Goal: Task Accomplishment & Management: Use online tool/utility

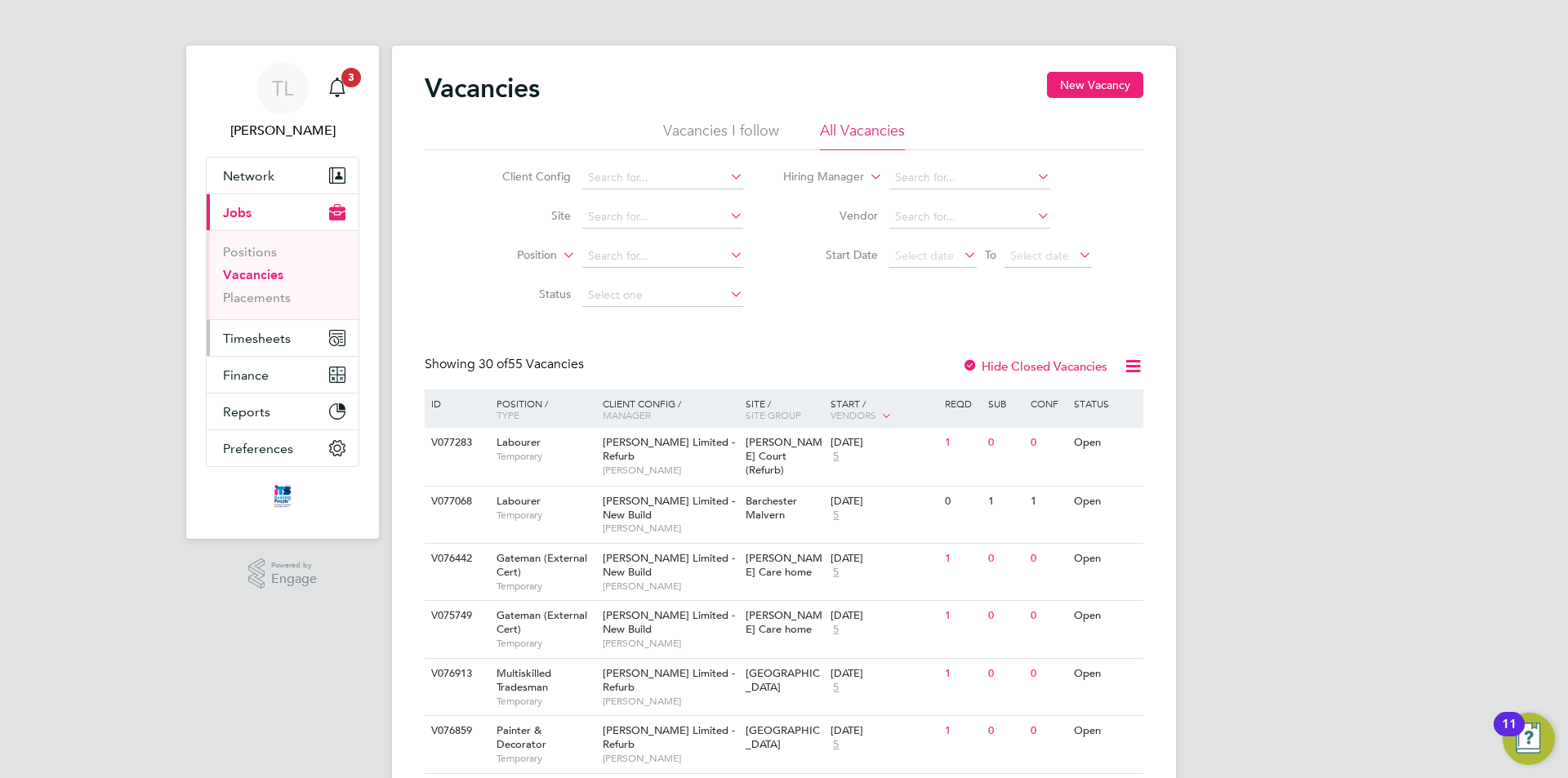
click at [276, 346] on button "Timesheets" at bounding box center [283, 338] width 152 height 36
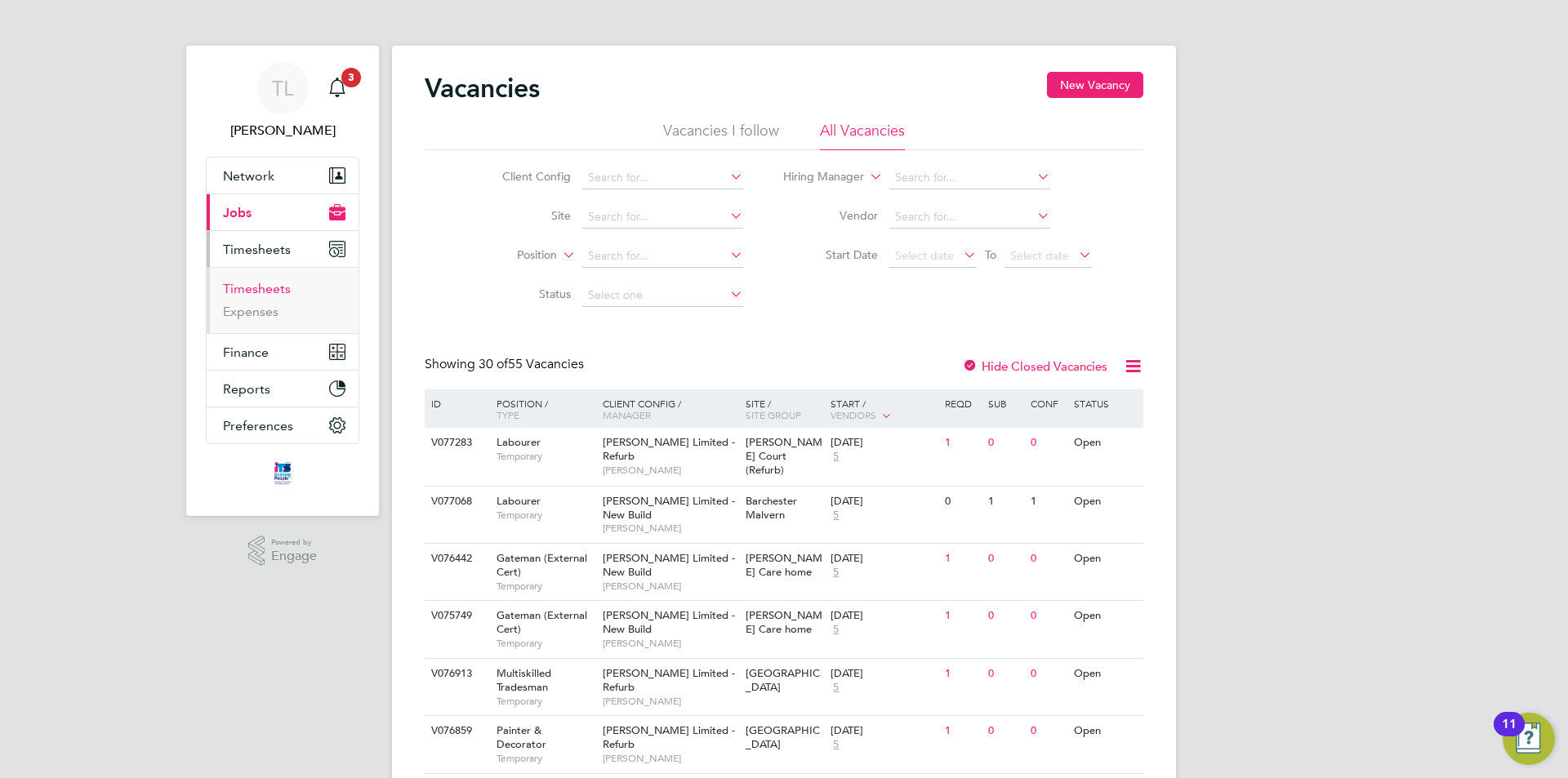
click at [264, 288] on link "Timesheets" at bounding box center [257, 289] width 68 height 16
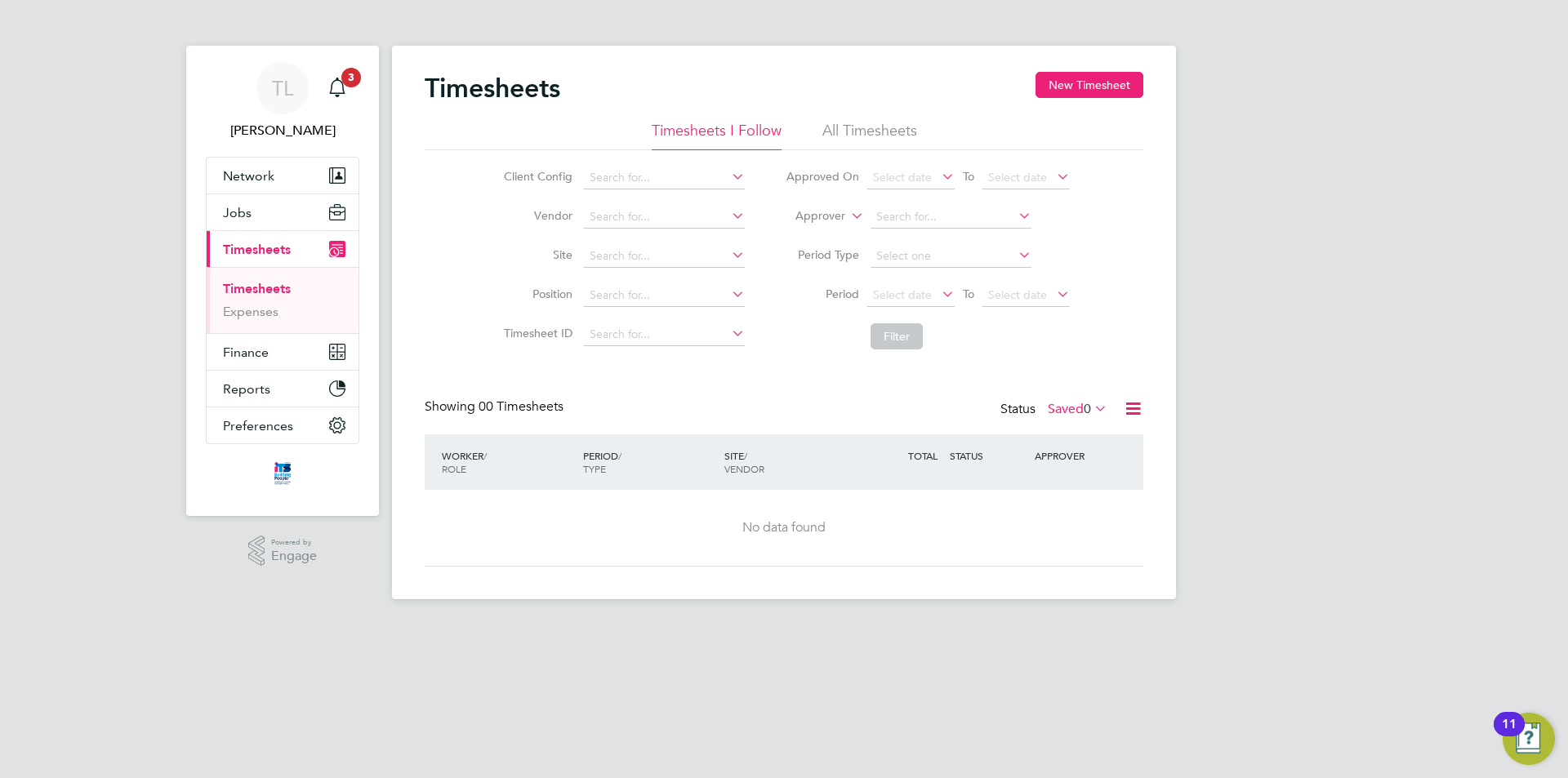
click at [647, 270] on li "Site" at bounding box center [621, 256] width 287 height 39
click at [663, 255] on input at bounding box center [664, 256] width 161 height 23
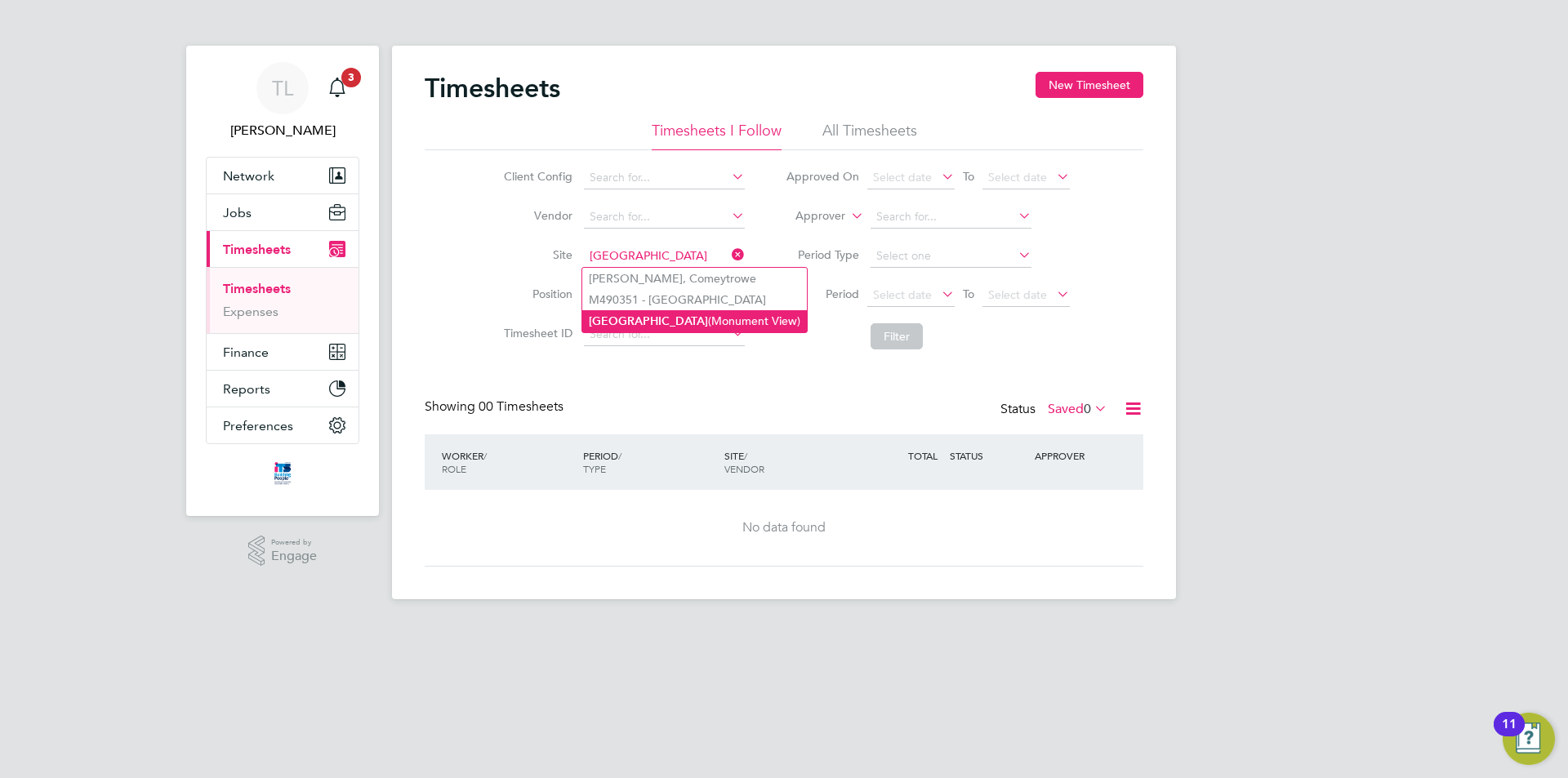
click at [659, 321] on li "[GEOGRAPHIC_DATA] (Monument View)" at bounding box center [694, 321] width 224 height 22
type input "[GEOGRAPHIC_DATA] (Monument View)"
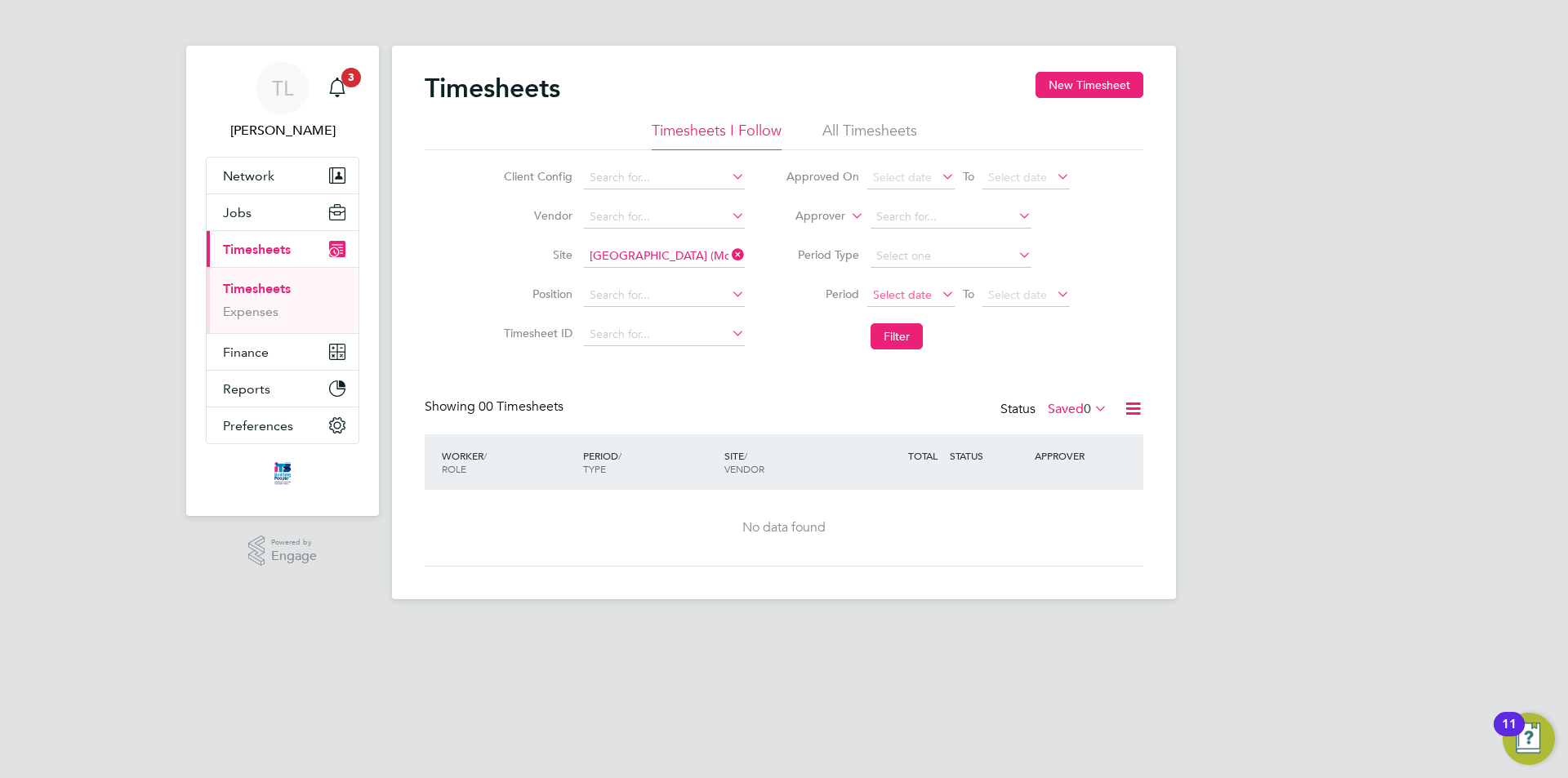
click at [908, 291] on span "Select date" at bounding box center [902, 294] width 58 height 15
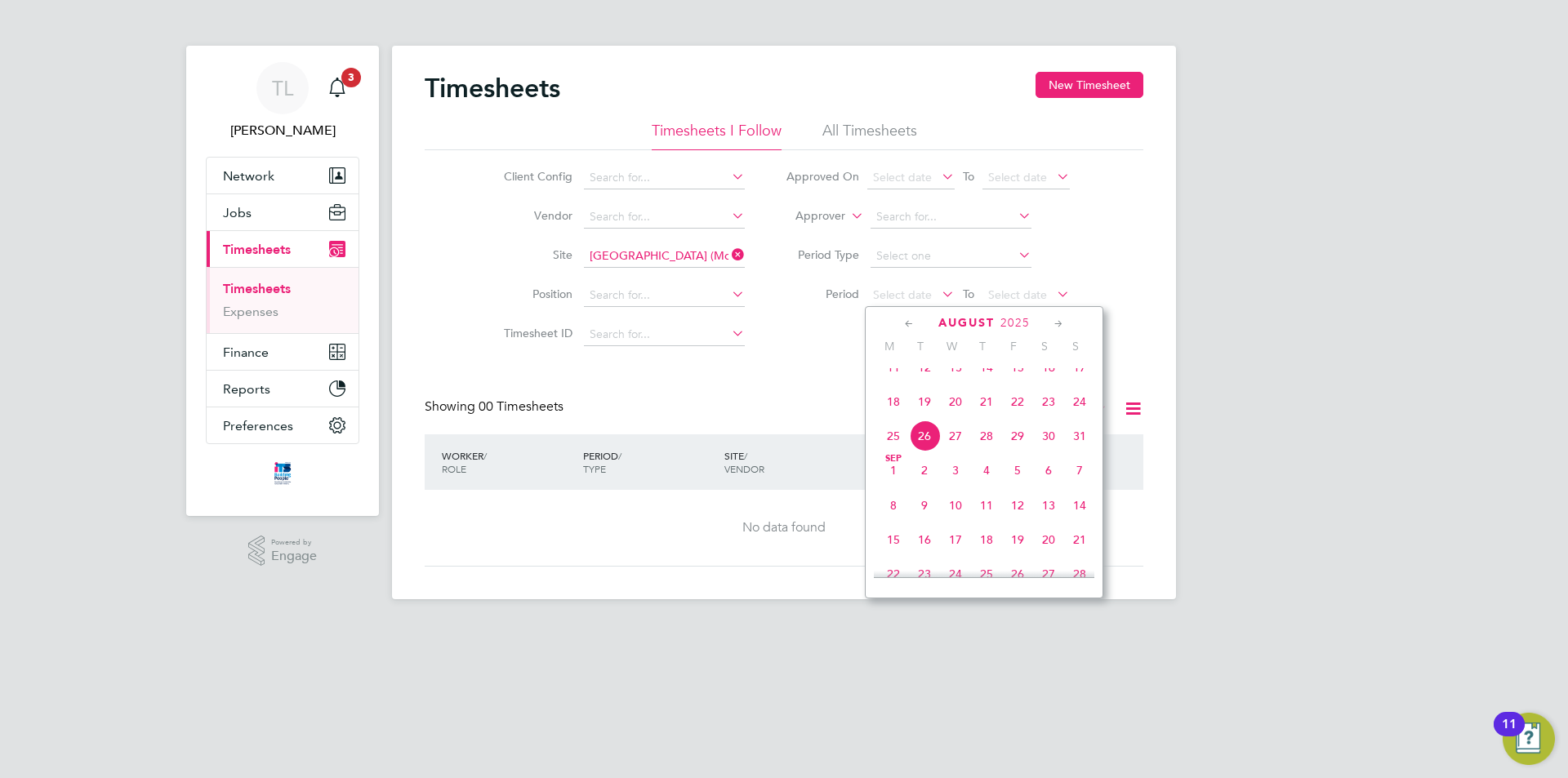
click at [1052, 417] on span "23" at bounding box center [1049, 402] width 31 height 31
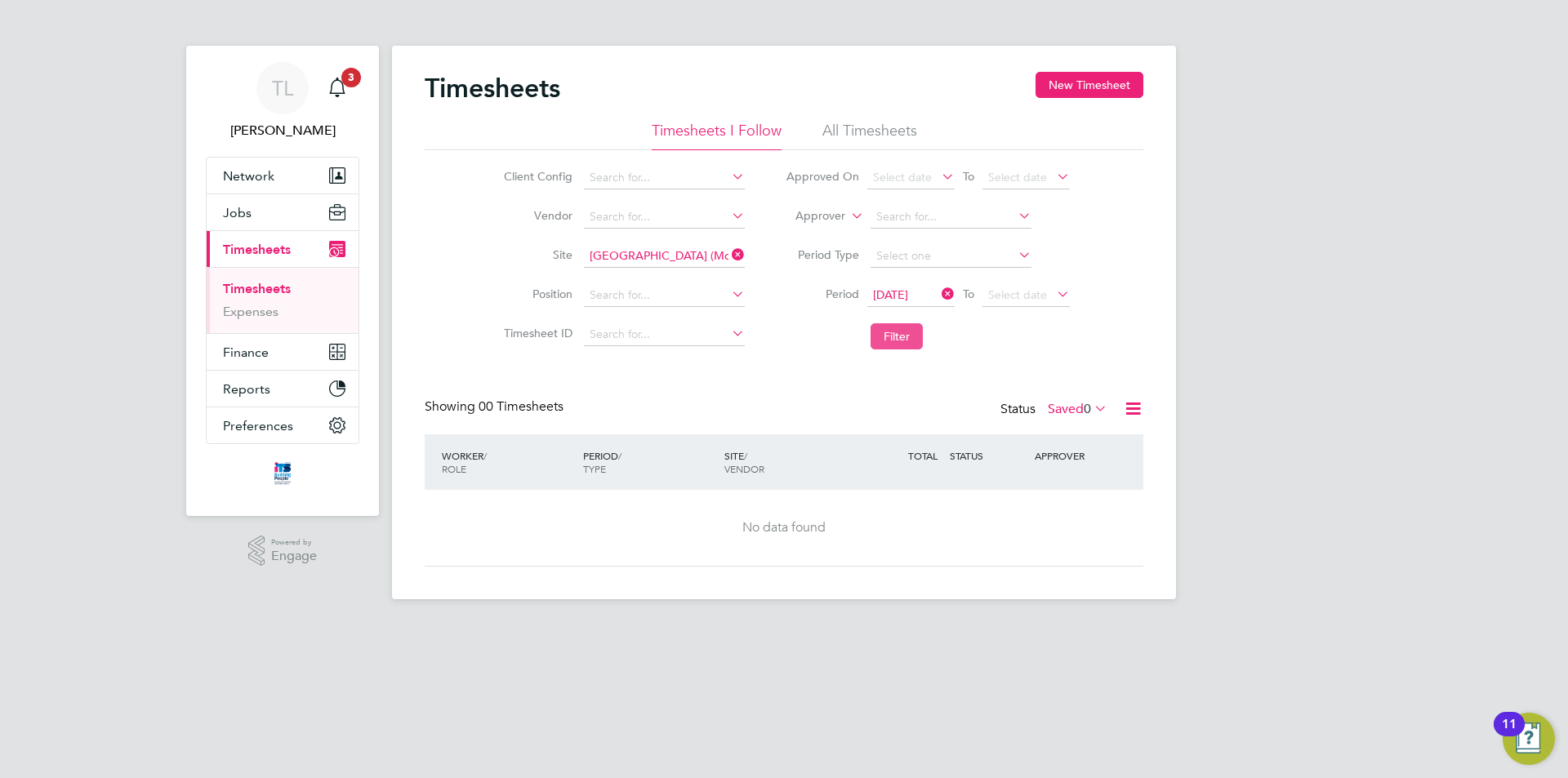
click at [871, 338] on button "Filter" at bounding box center [897, 337] width 52 height 26
click at [1023, 296] on span "Select date" at bounding box center [1017, 294] width 58 height 15
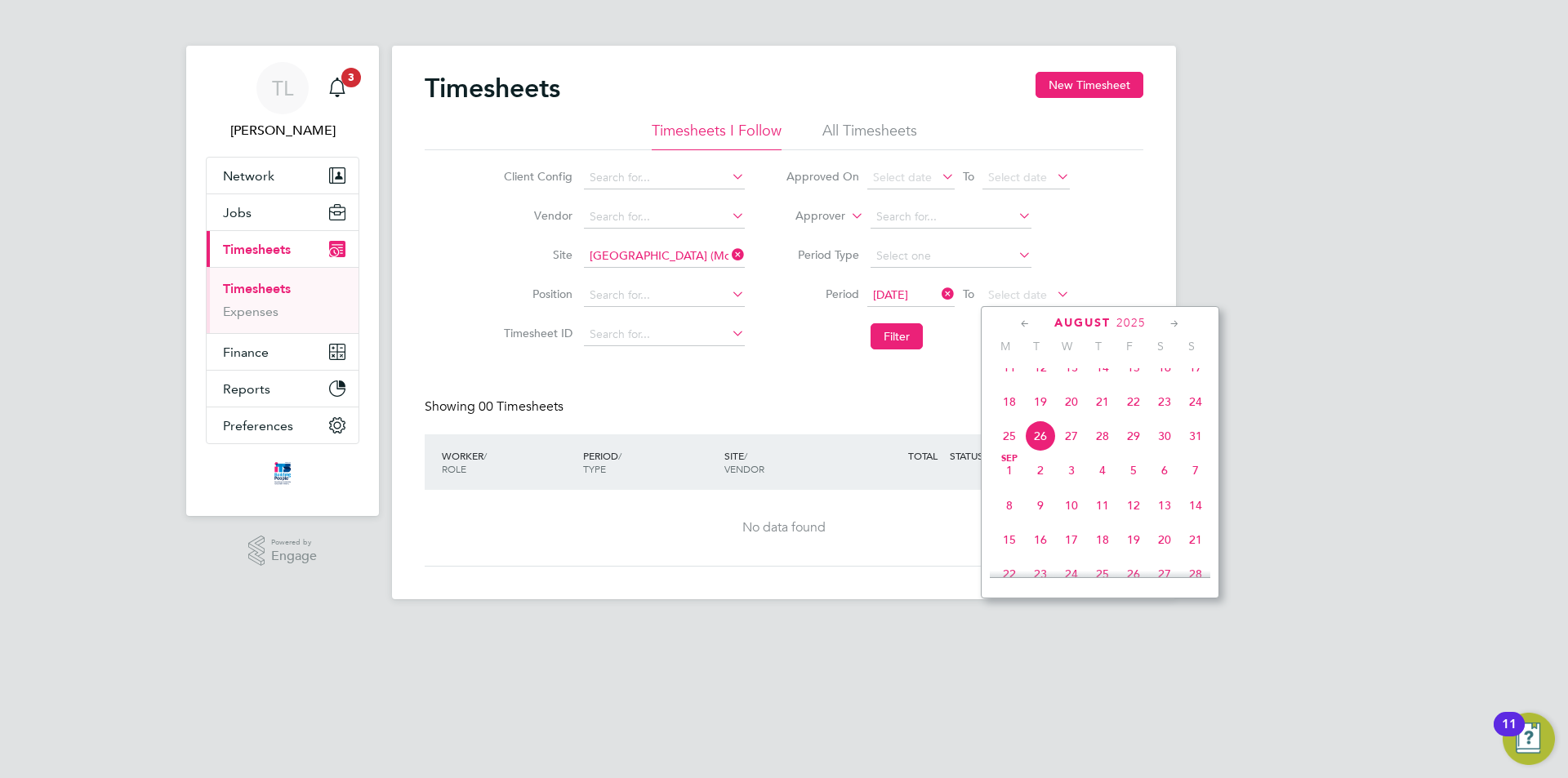
click at [1129, 451] on span "29" at bounding box center [1133, 436] width 31 height 31
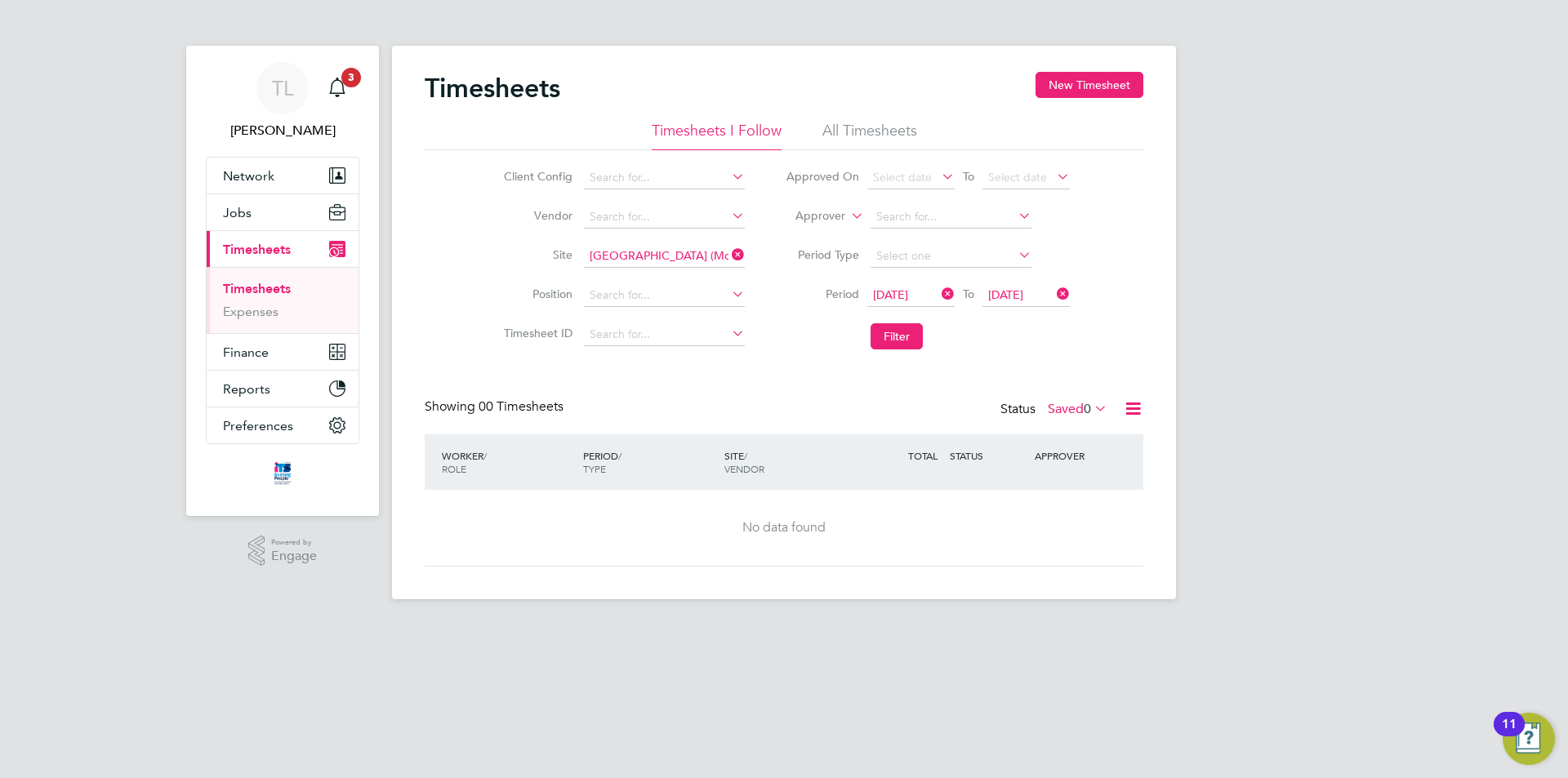
click at [1051, 406] on label "Saved 0" at bounding box center [1078, 409] width 59 height 17
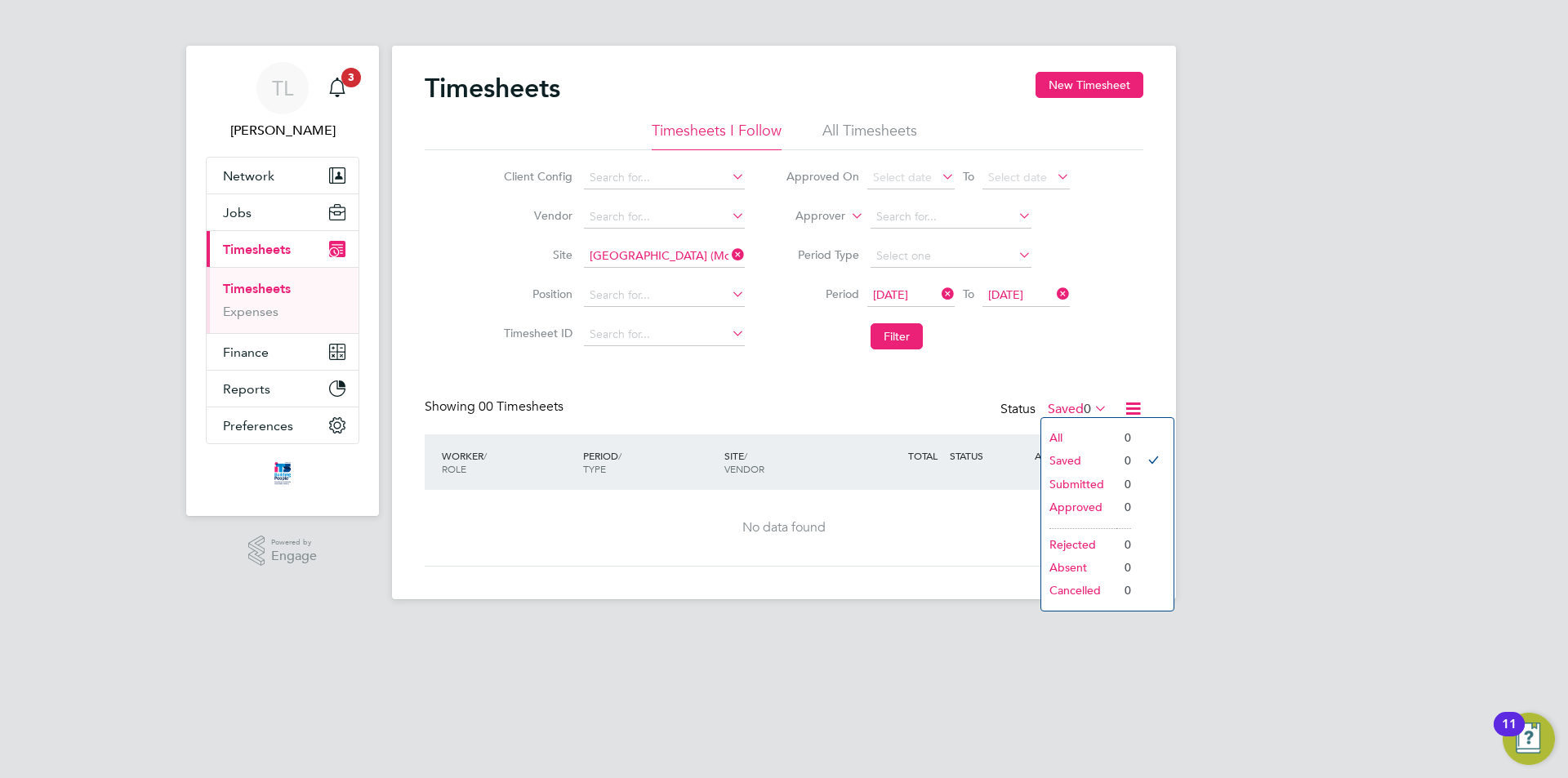
click at [908, 293] on span "[DATE]" at bounding box center [891, 294] width 35 height 15
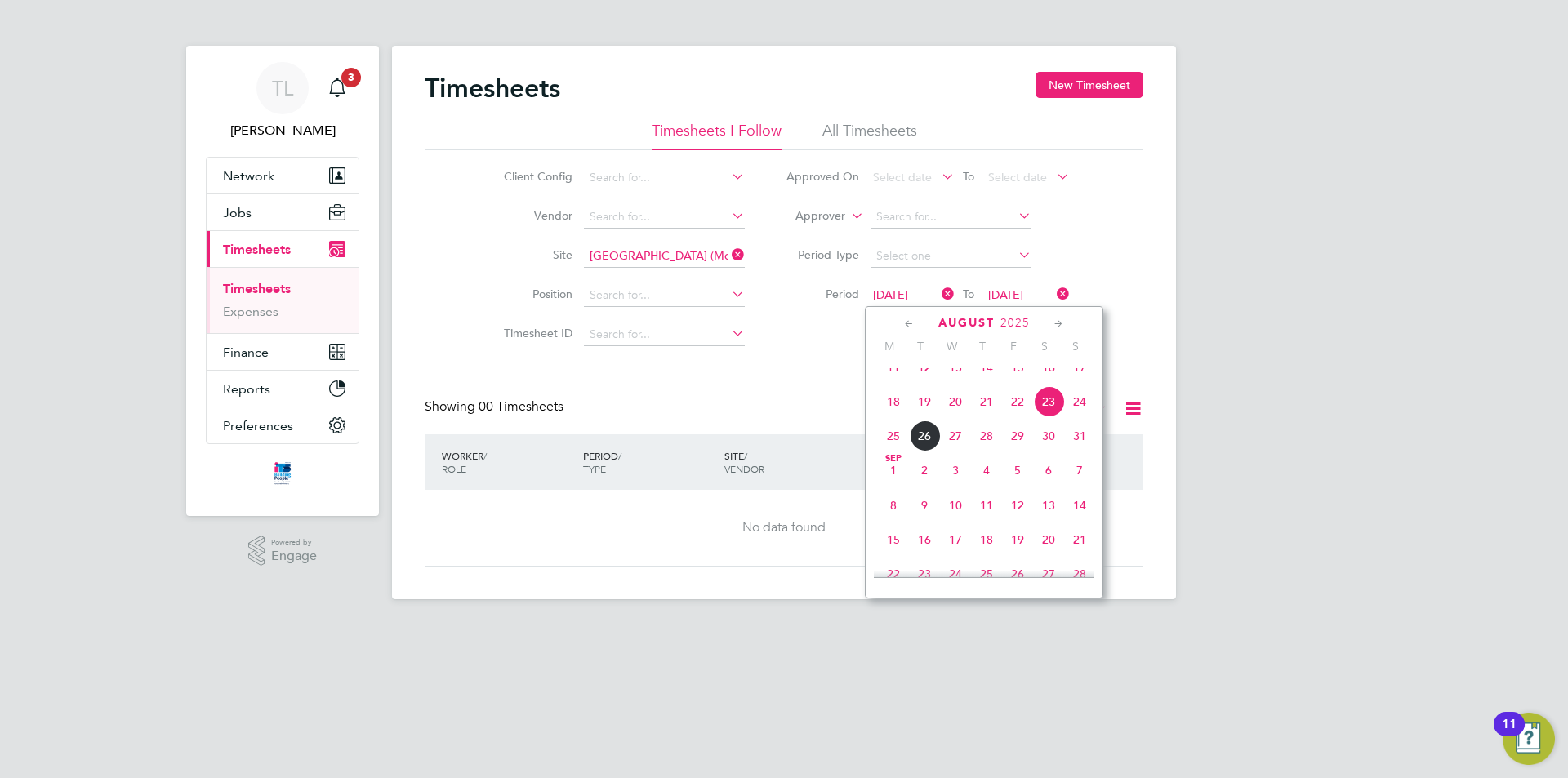
scroll to position [601, 0]
click at [1051, 418] on span "16" at bounding box center [1049, 403] width 31 height 31
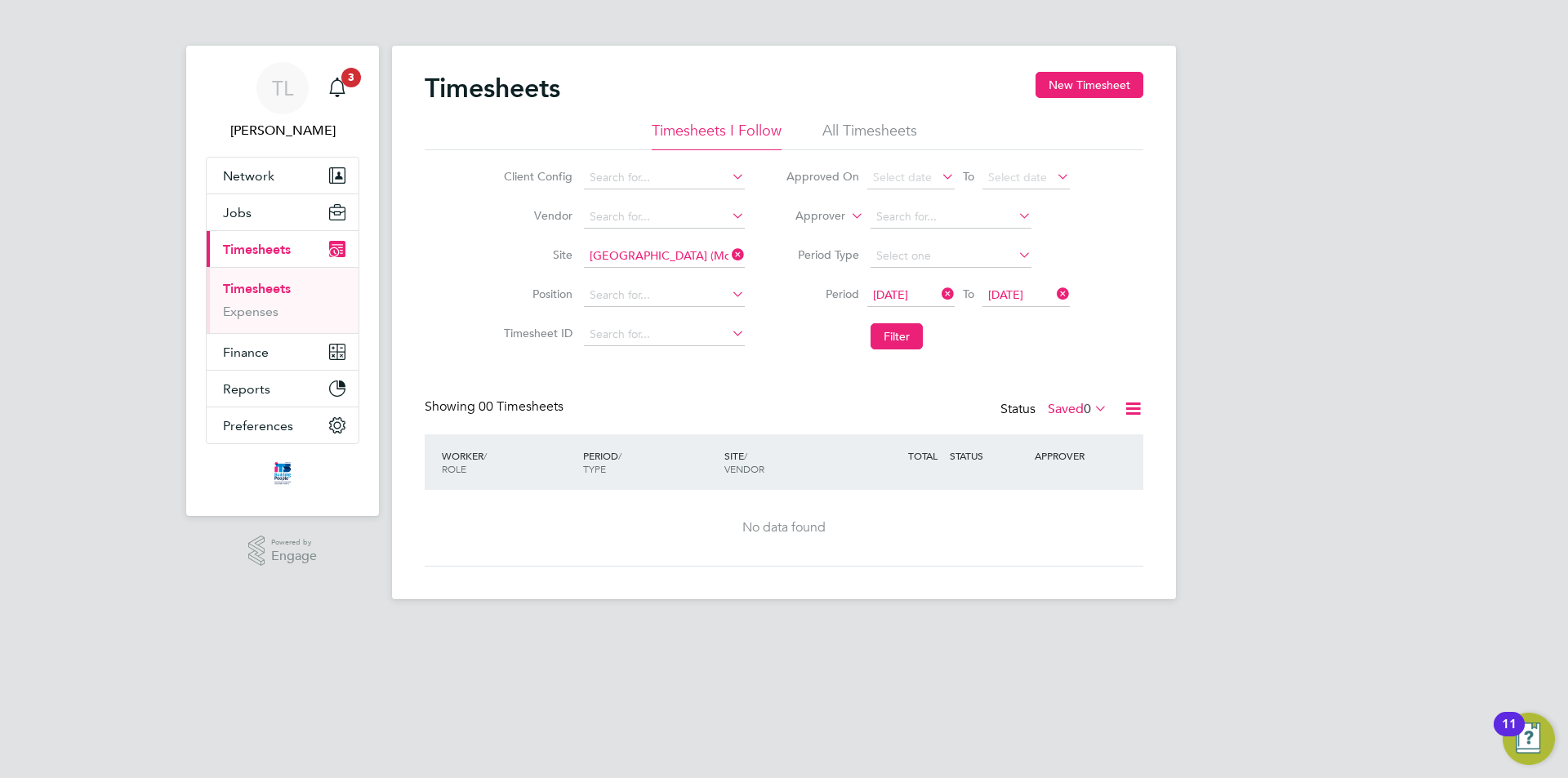
click at [1053, 287] on icon at bounding box center [1053, 294] width 0 height 23
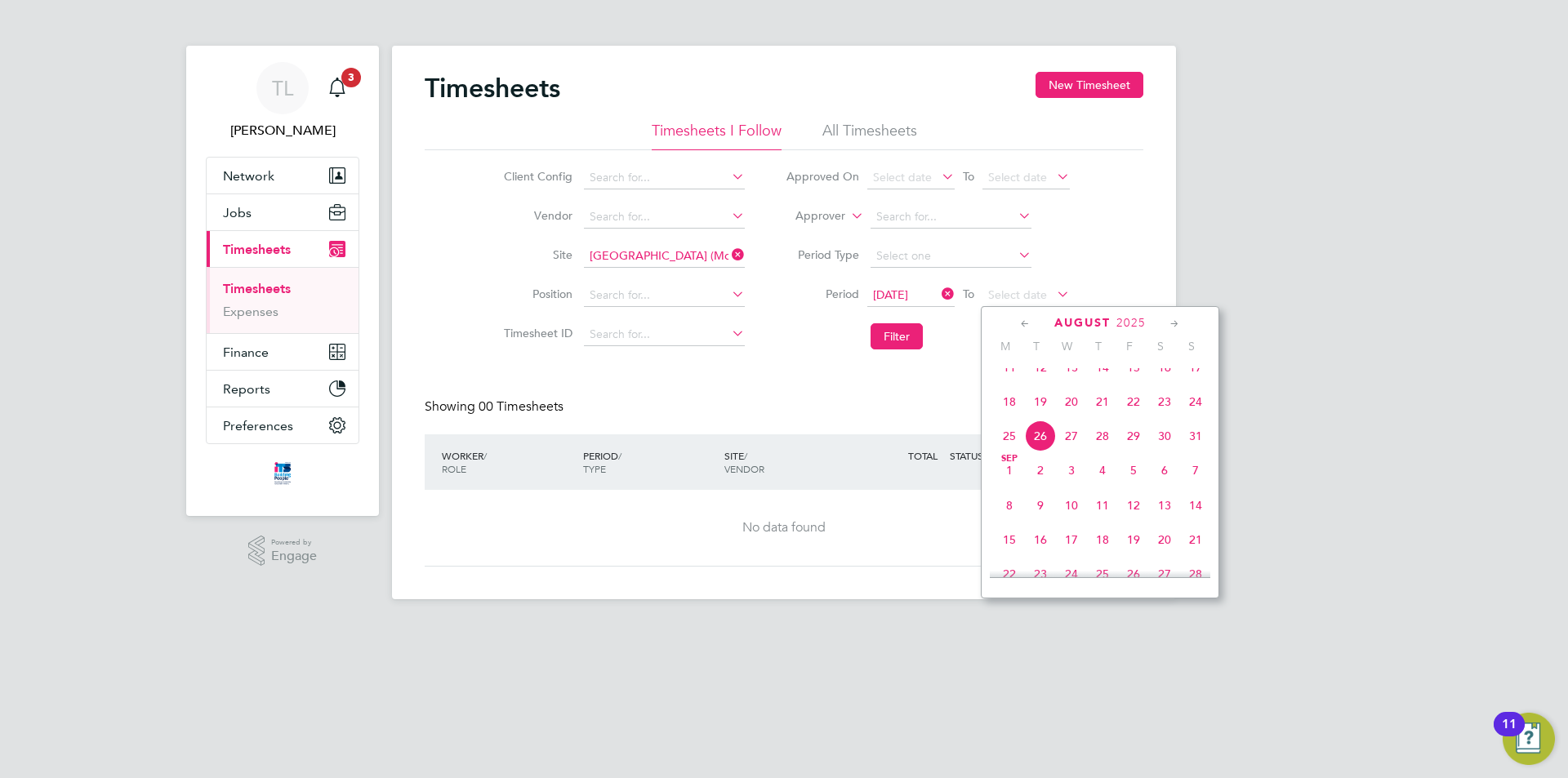
click at [1166, 452] on span "30" at bounding box center [1165, 436] width 31 height 31
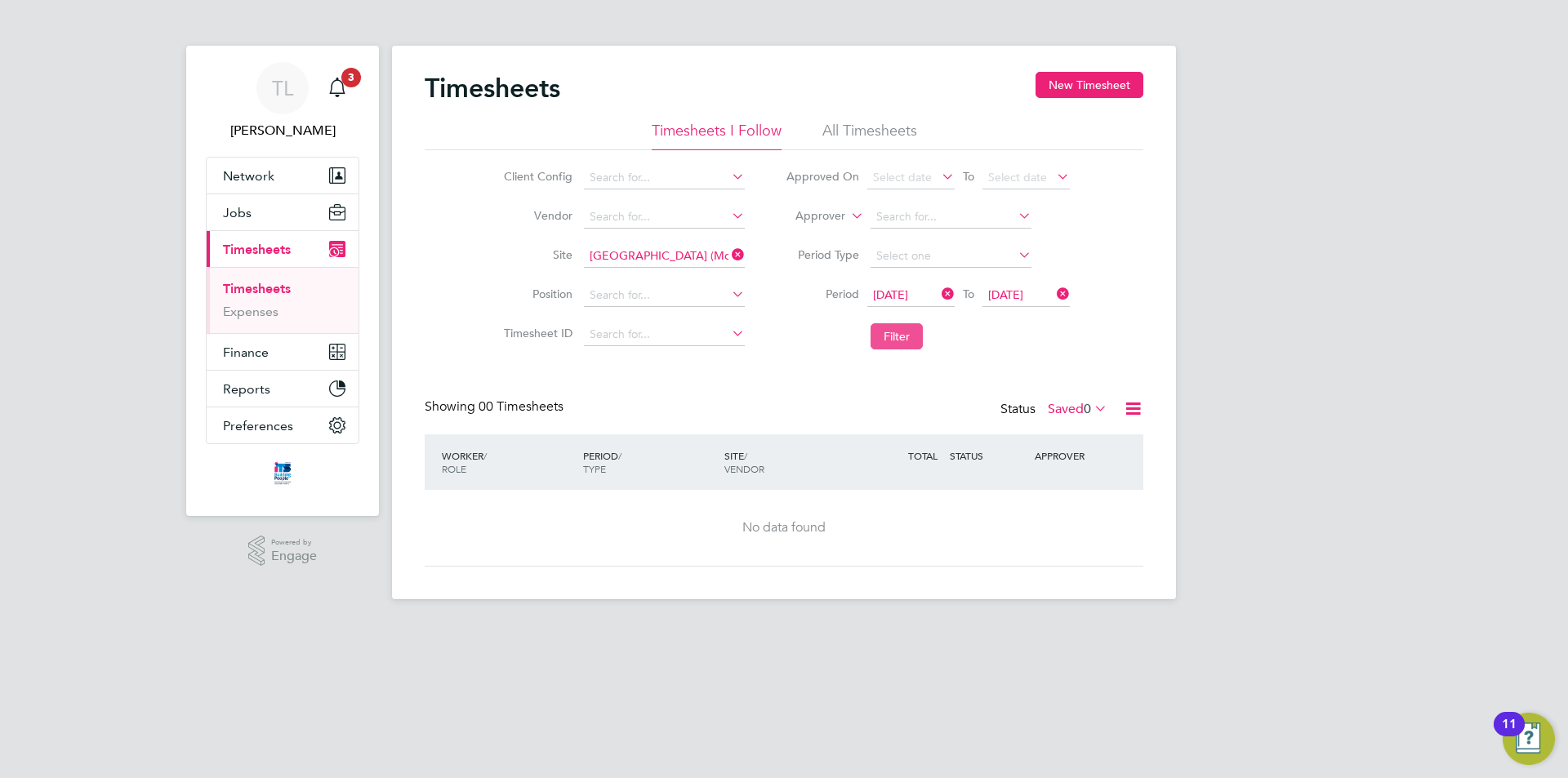
click at [911, 330] on button "Filter" at bounding box center [897, 337] width 52 height 26
click at [1087, 411] on span "0" at bounding box center [1087, 409] width 7 height 17
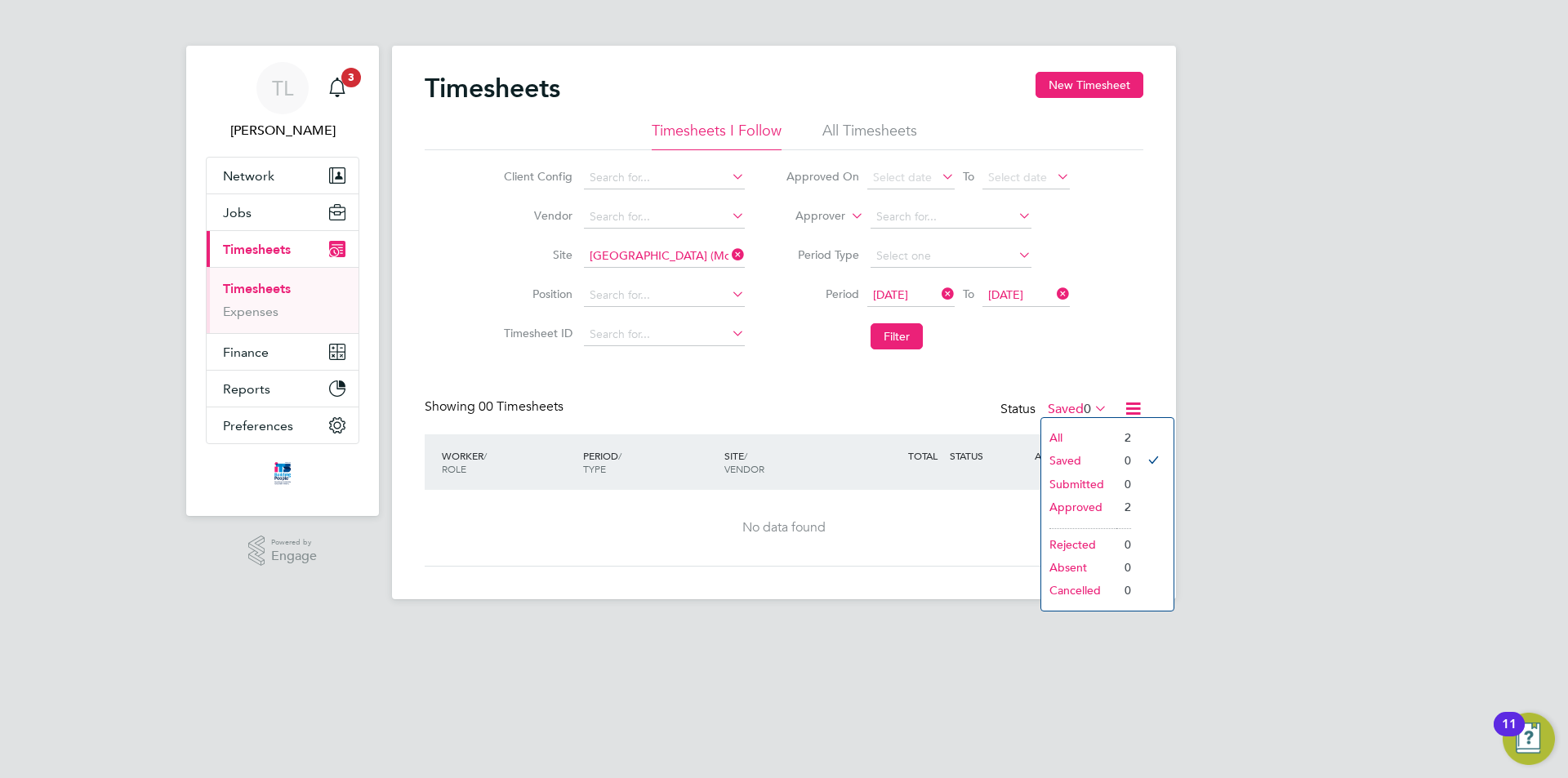
click at [1100, 503] on li "Approved" at bounding box center [1078, 507] width 75 height 23
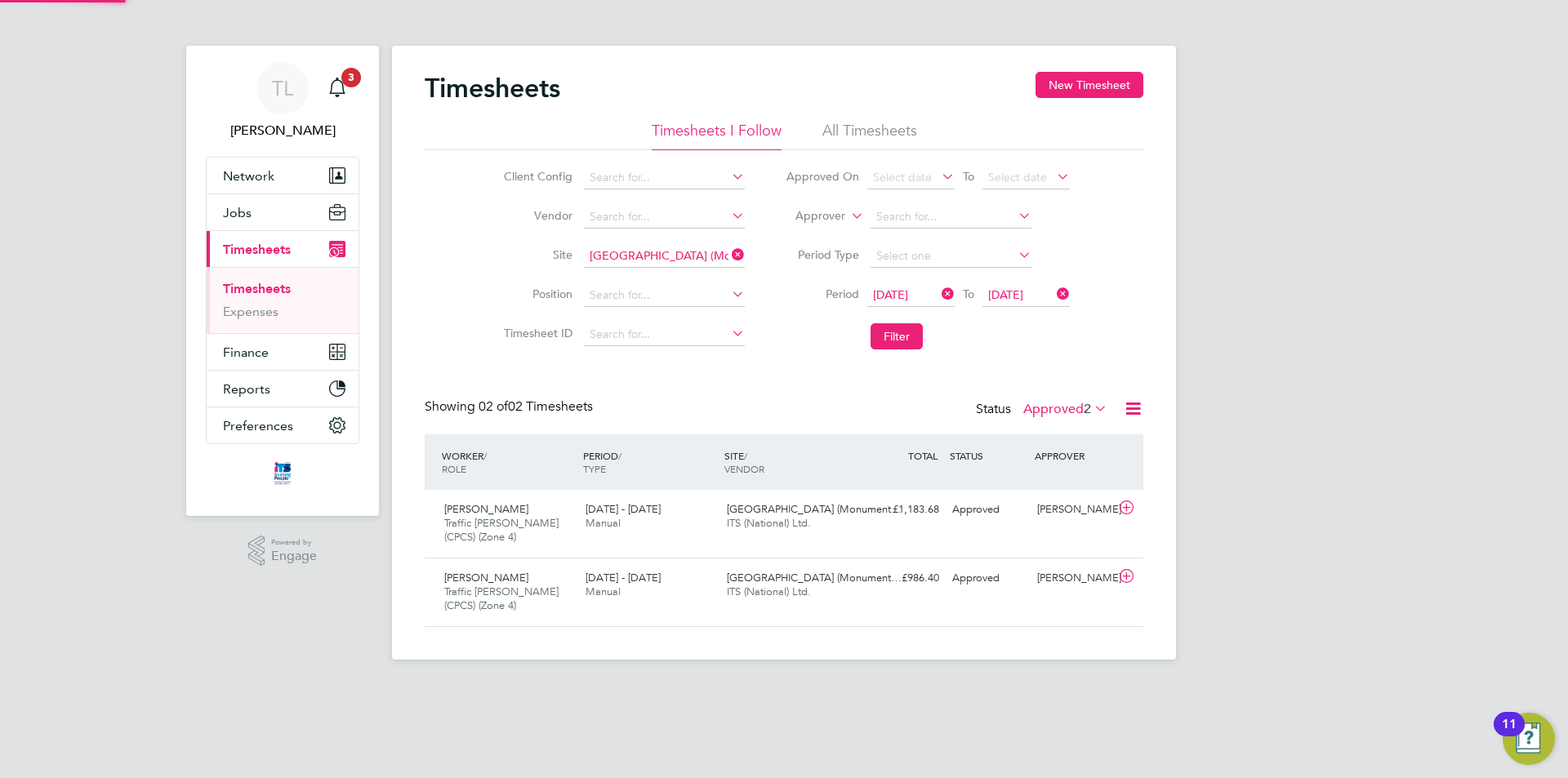
scroll to position [42, 142]
